Goal: Task Accomplishment & Management: Manage account settings

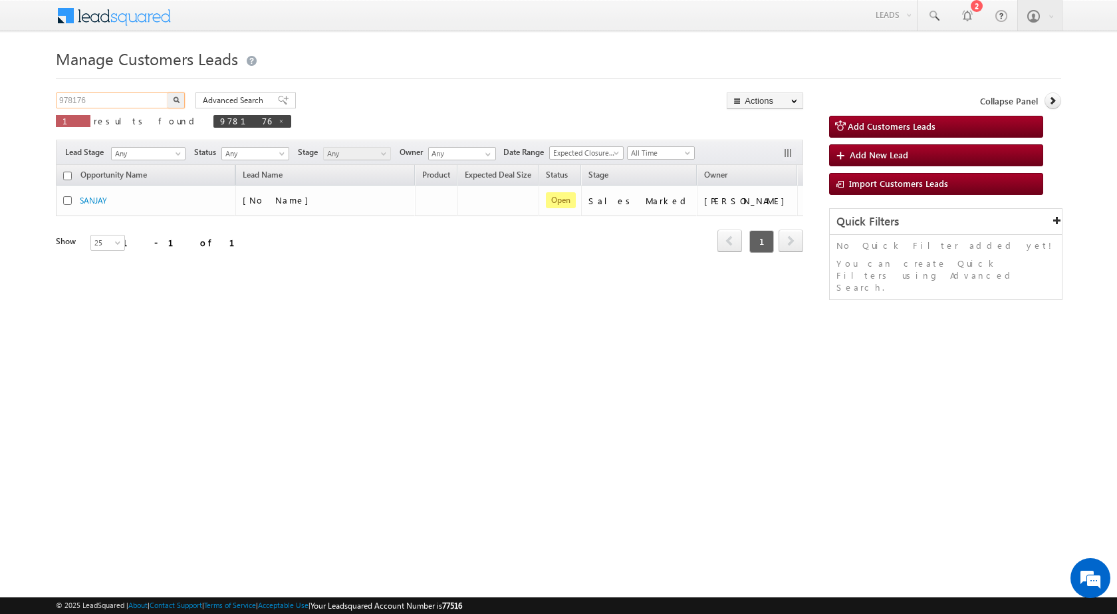
click at [69, 94] on input "978176" at bounding box center [113, 100] width 114 height 16
paste input "5"
type input "978175"
click at [168, 92] on button "button" at bounding box center [176, 100] width 17 height 16
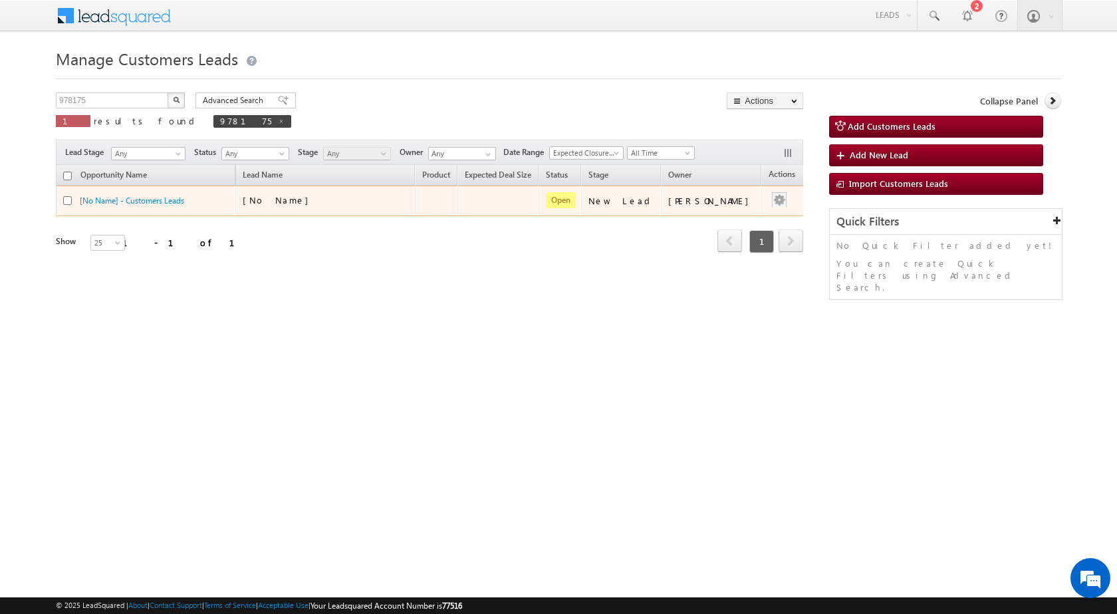
click at [772, 209] on div at bounding box center [778, 200] width 21 height 17
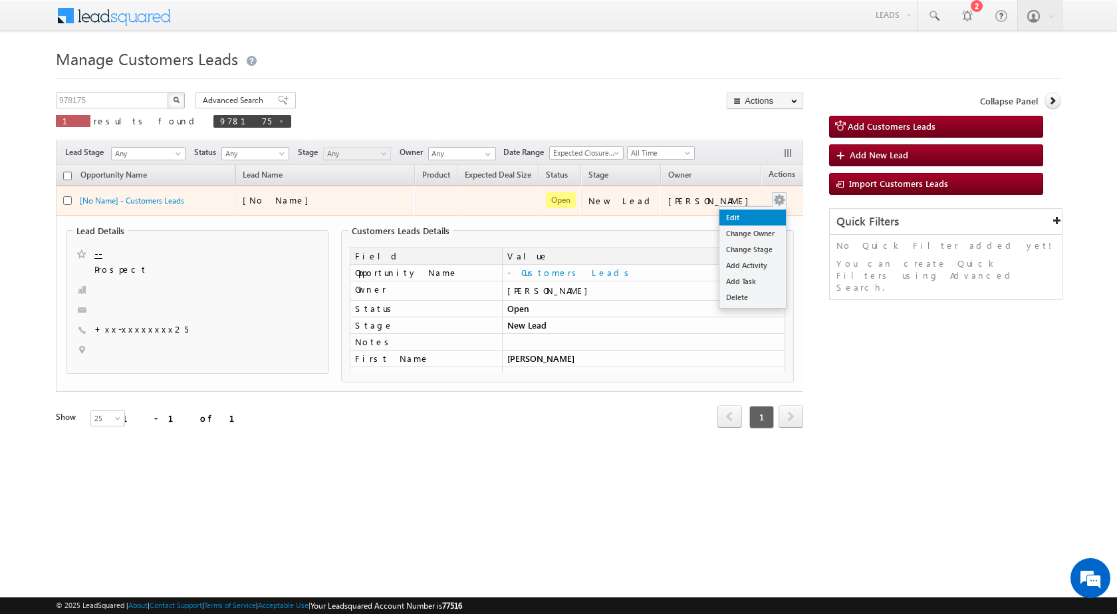
click at [751, 211] on link "Edit" at bounding box center [752, 217] width 66 height 16
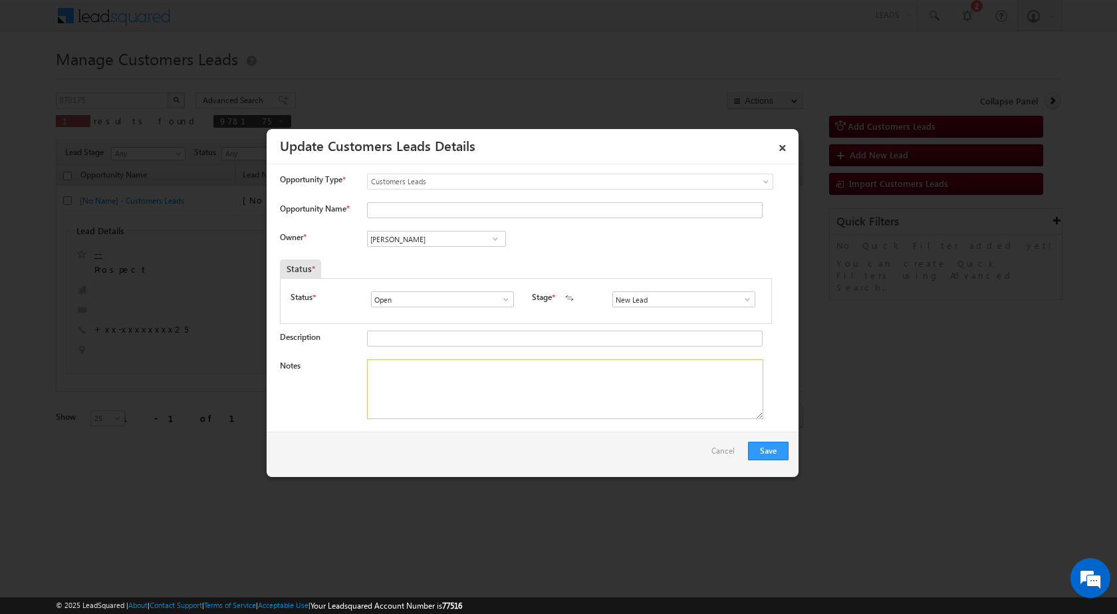
click at [565, 386] on textarea "Notes" at bounding box center [565, 389] width 396 height 60
paste textarea "978175 / [PERSON_NAME] / 9928842425 / HOME PURCHASE / 342003 TO [GEOGRAPHIC_DAT…"
drag, startPoint x: 399, startPoint y: 368, endPoint x: 439, endPoint y: 360, distance: 40.7
click at [439, 360] on textarea "978175 / [PERSON_NAME] / 9928842425 / HOME PURCHASE / 342003 TO [GEOGRAPHIC_DAT…" at bounding box center [565, 389] width 396 height 60
type textarea "978175 / [PERSON_NAME] / 9928842425 / HOME PURCHASE / 342003 TO [GEOGRAPHIC_DAT…"
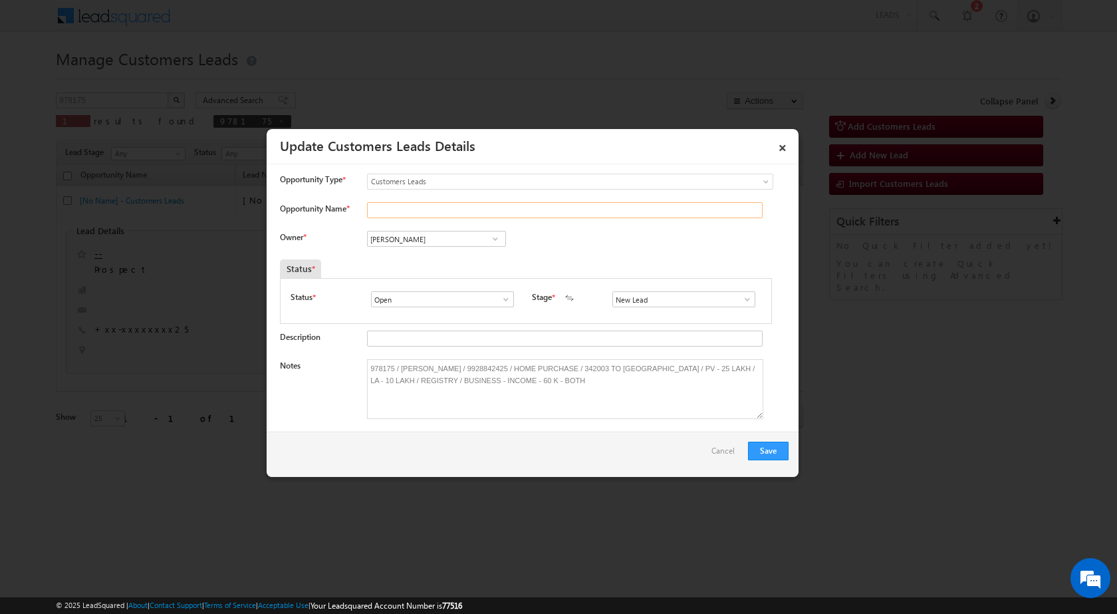
click at [429, 213] on input "Opportunity Name *" at bounding box center [564, 210] width 395 height 16
paste input "[PERSON_NAME]"
type input "[PERSON_NAME]"
click at [740, 300] on span at bounding box center [746, 299] width 13 height 11
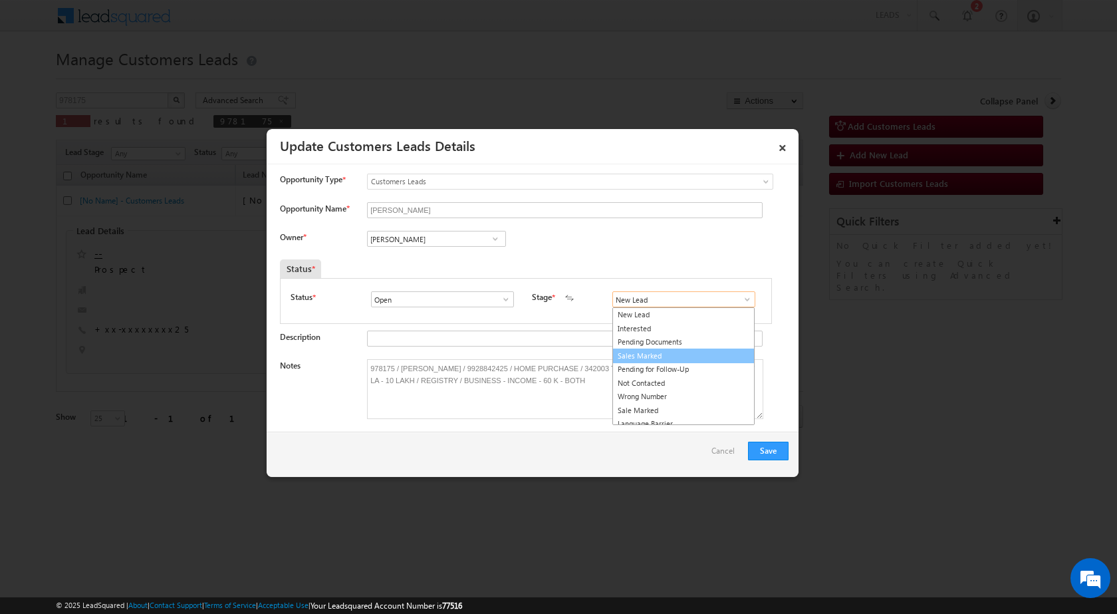
click at [702, 350] on link "Sales Marked" at bounding box center [683, 355] width 142 height 15
type input "Sales Marked"
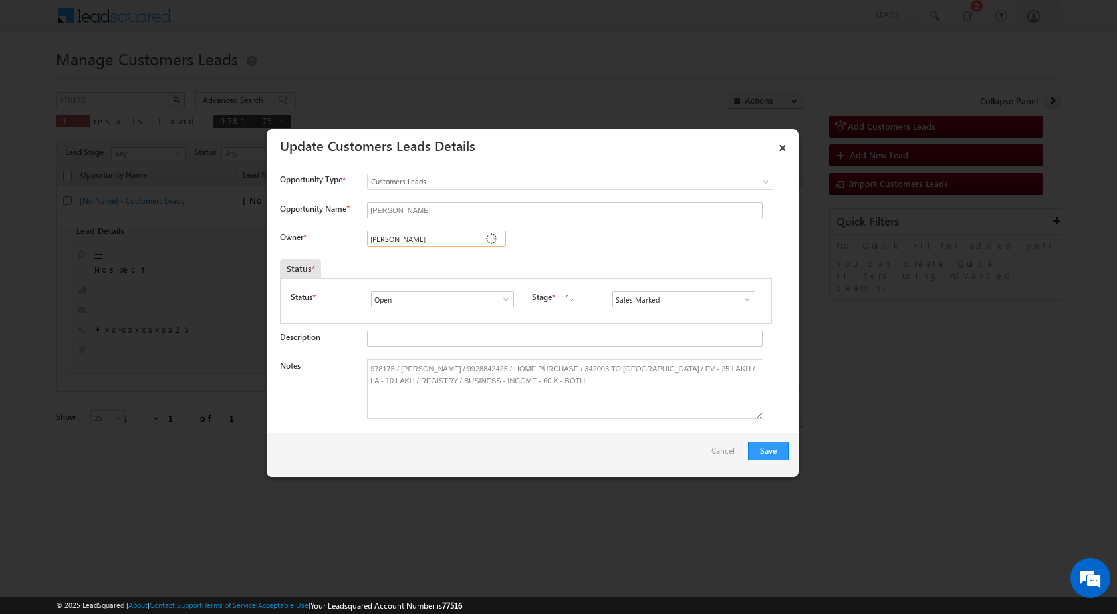
click at [441, 239] on input "[PERSON_NAME]" at bounding box center [436, 239] width 139 height 16
paste input "[EMAIL_ADDRESS][DOMAIN_NAME]"
click at [457, 261] on span "[EMAIL_ADDRESS][DOMAIN_NAME]" at bounding box center [432, 265] width 120 height 10
type input "[PERSON_NAME]"
click at [765, 446] on button "Save" at bounding box center [768, 450] width 41 height 19
